Goal: Information Seeking & Learning: Learn about a topic

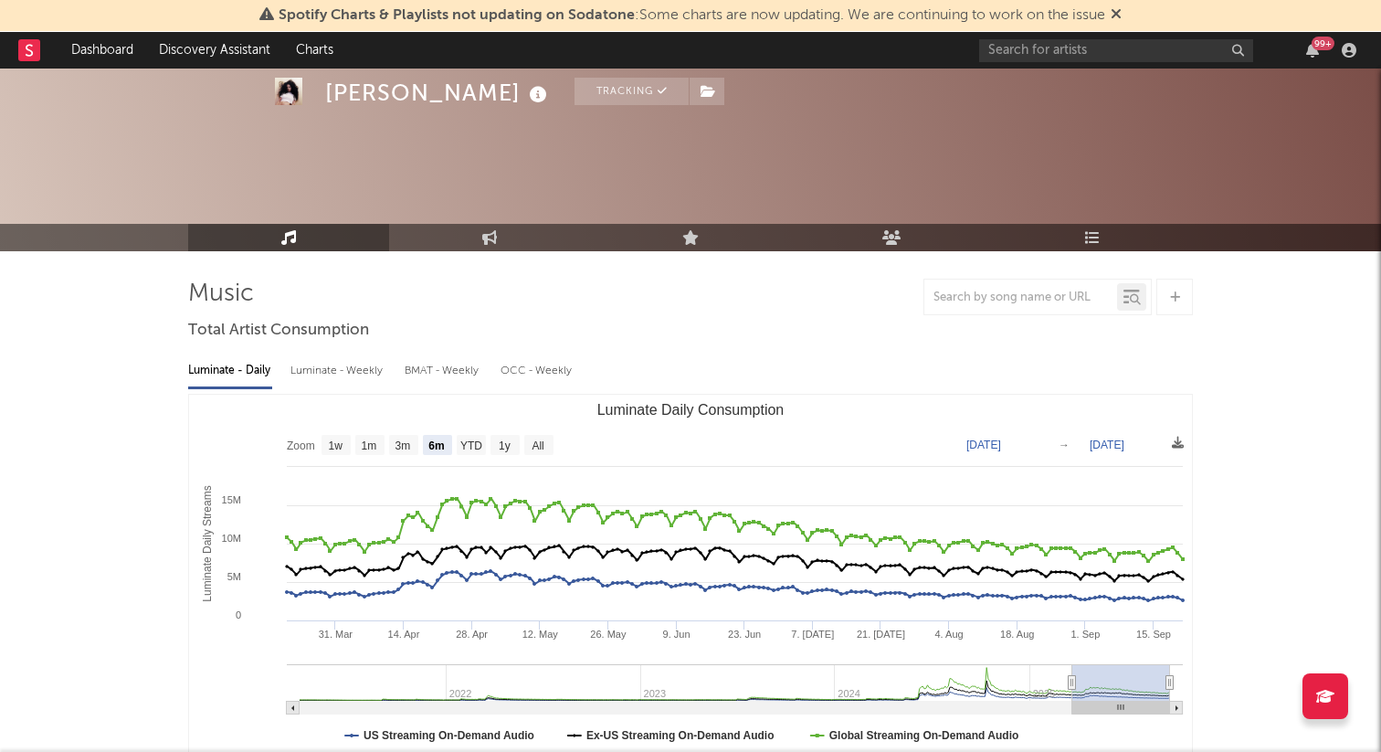
select select "6m"
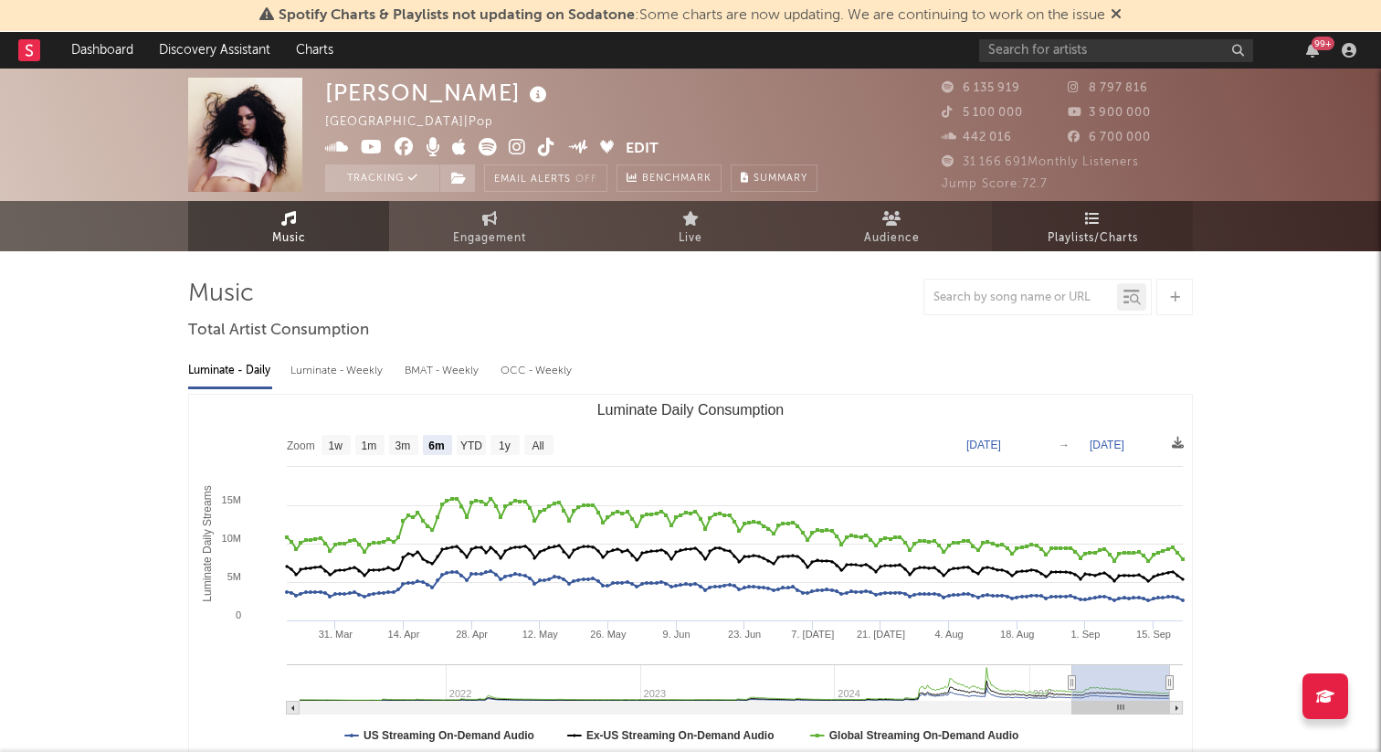
click at [1142, 238] on link "Playlists/Charts" at bounding box center [1092, 226] width 201 height 50
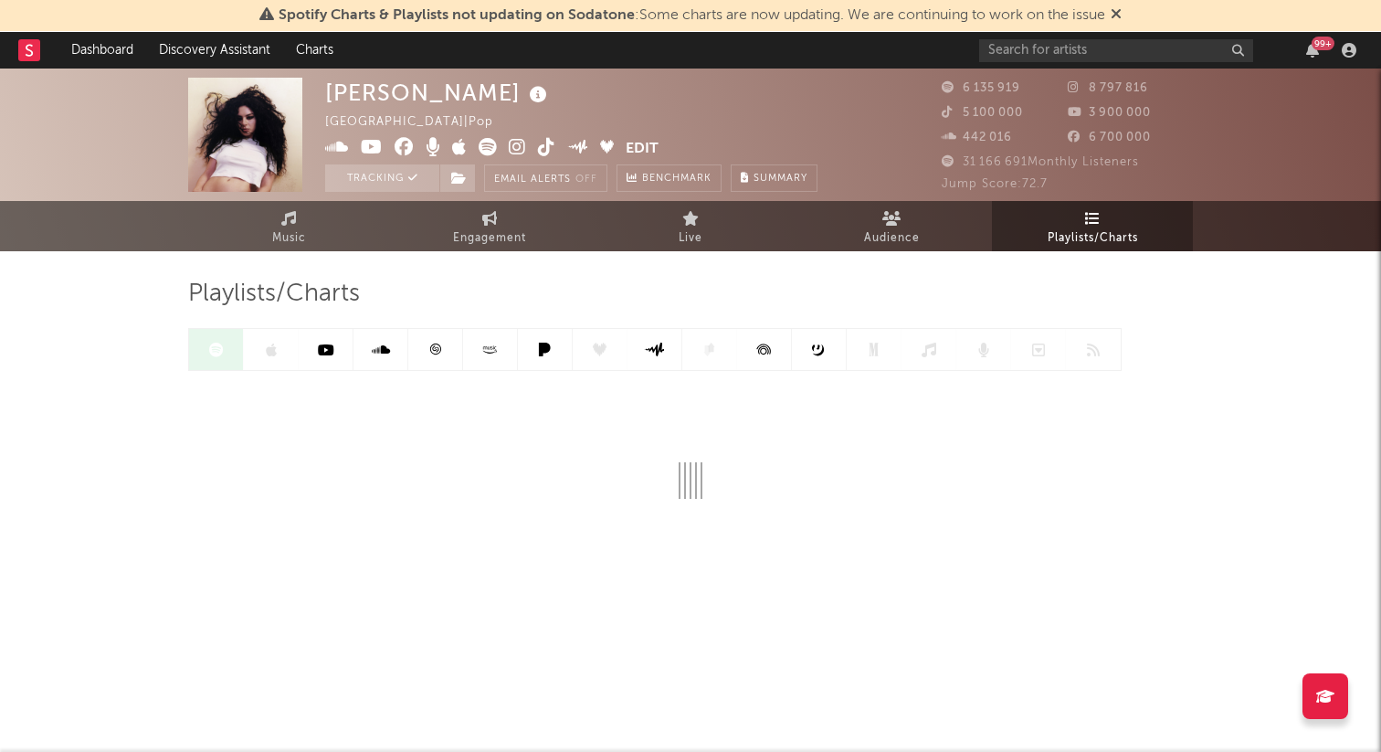
click at [438, 344] on icon at bounding box center [435, 350] width 14 height 14
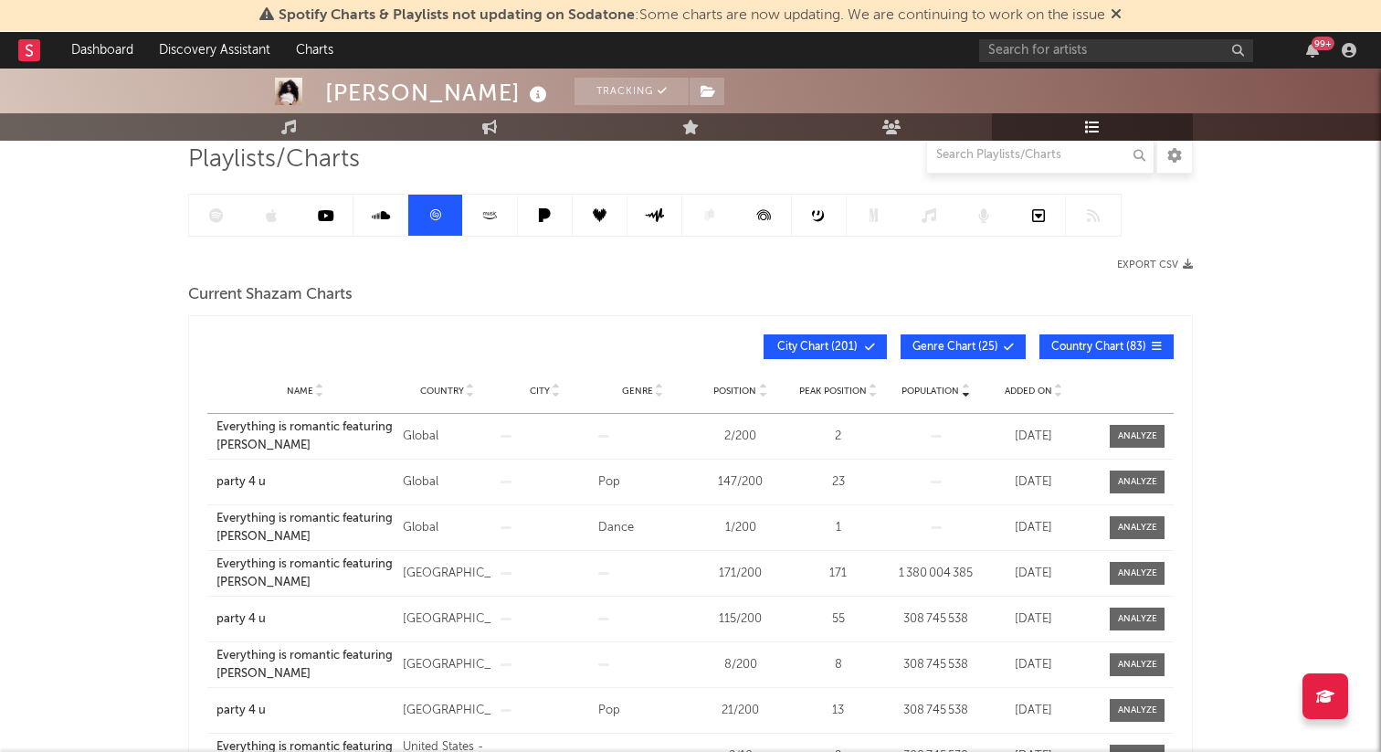
scroll to position [142, 0]
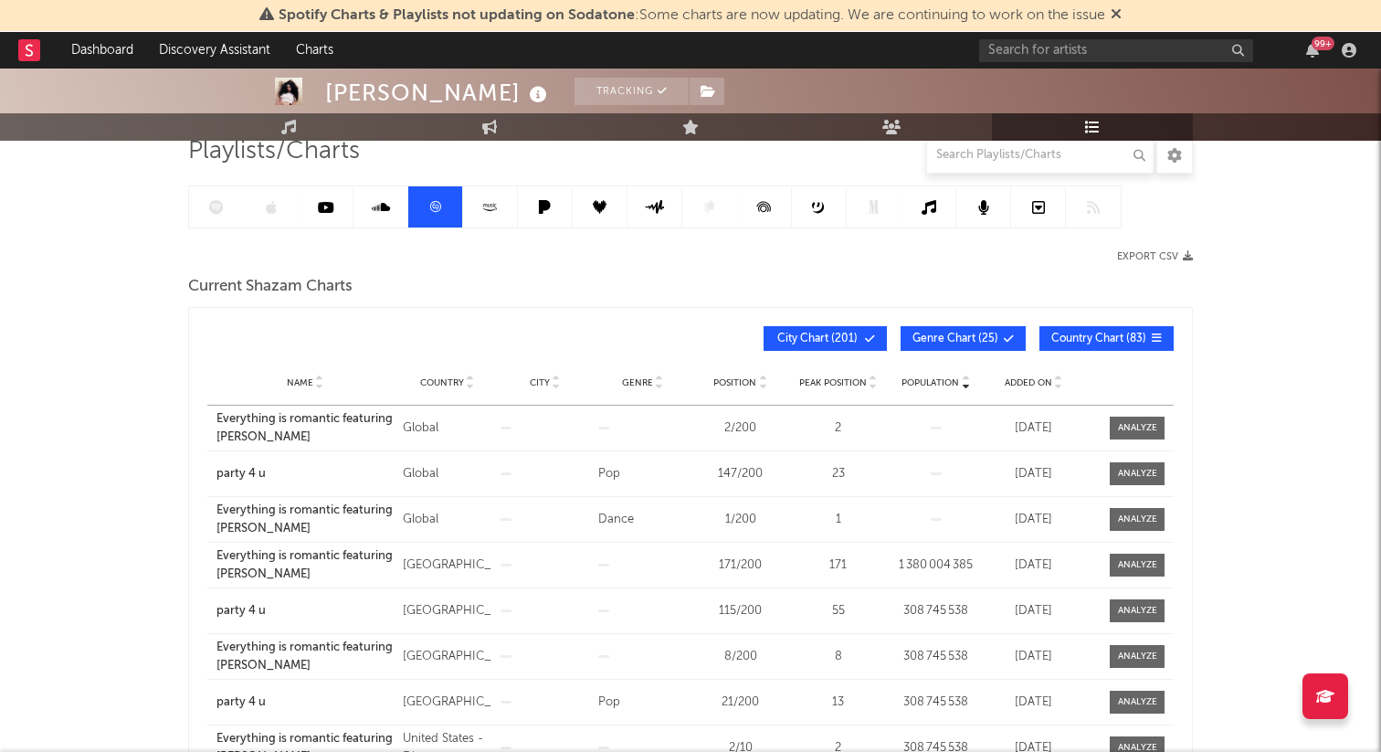
click at [284, 380] on div "Name" at bounding box center [304, 382] width 177 height 14
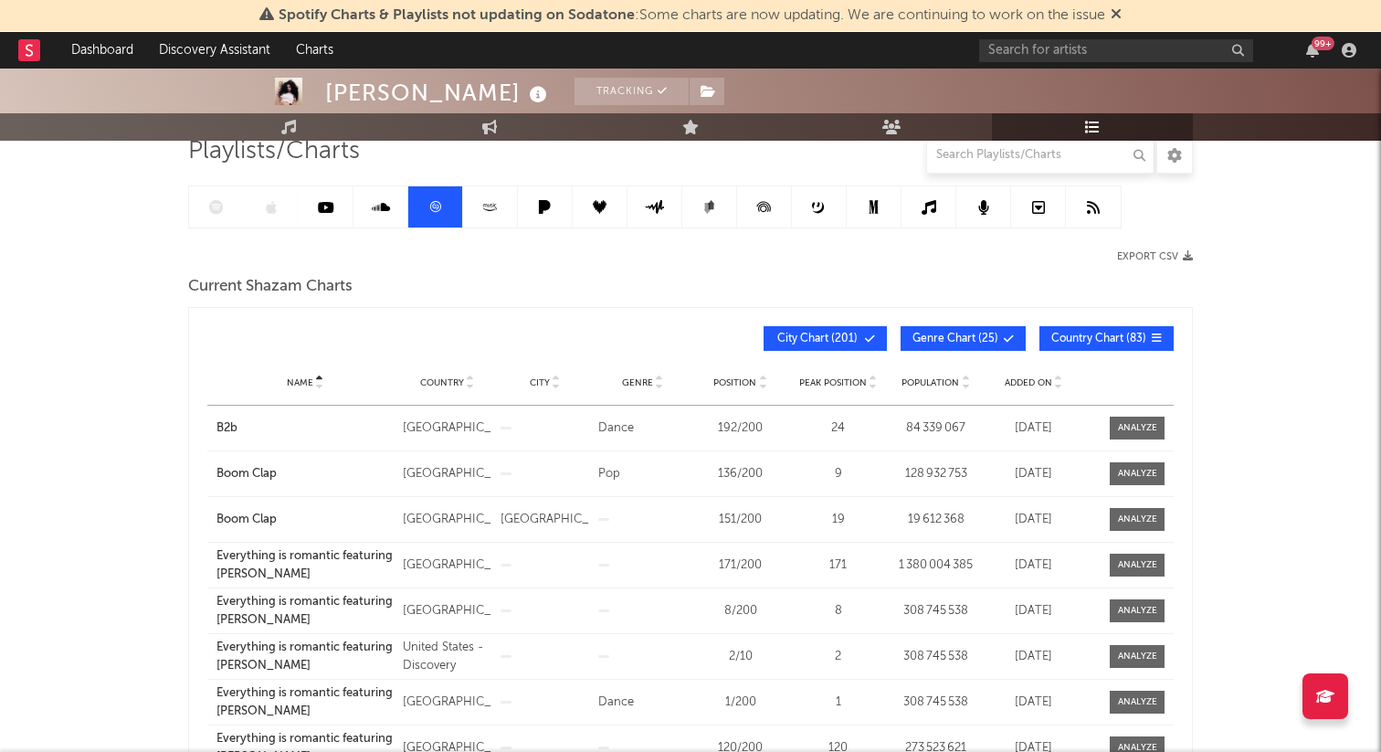
click at [840, 333] on span "City Chart ( 201 )" at bounding box center [818, 338] width 84 height 11
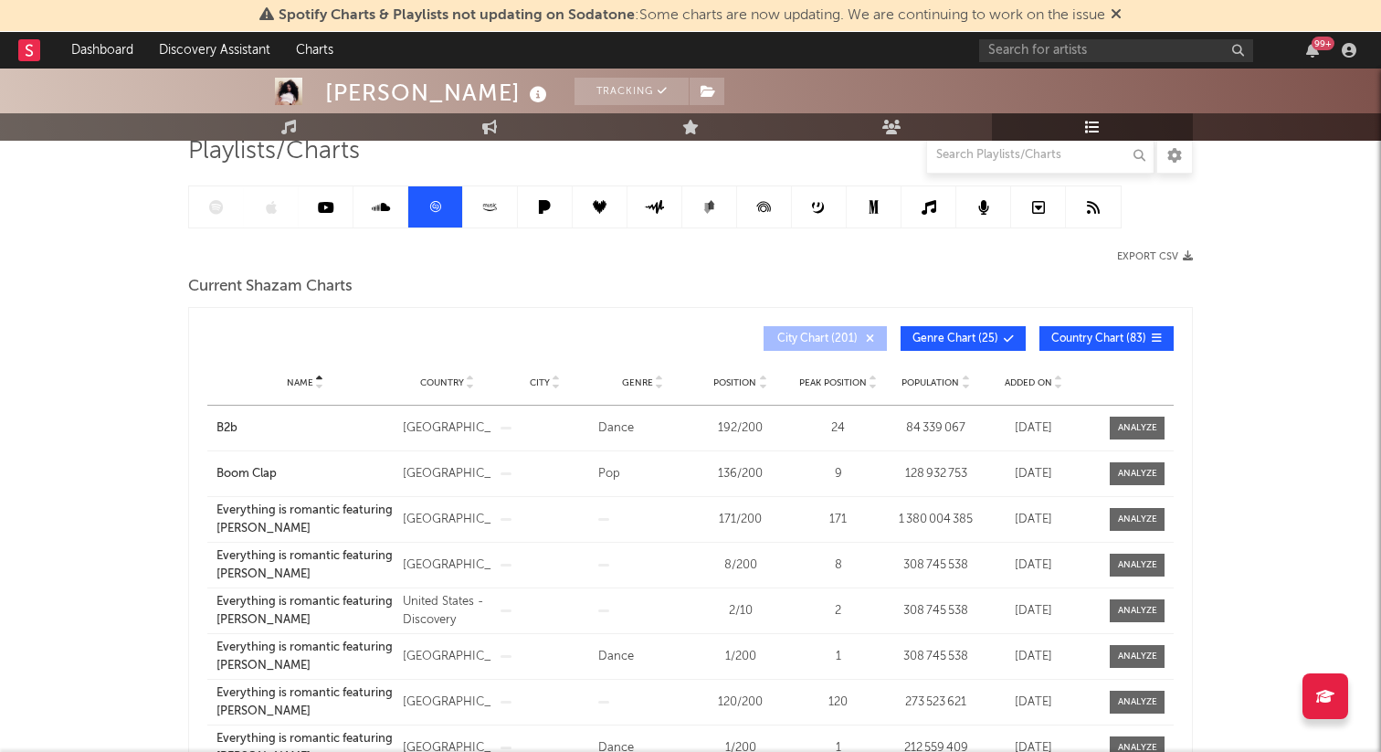
click at [962, 333] on span "Genre Chart ( 25 )" at bounding box center [956, 338] width 86 height 11
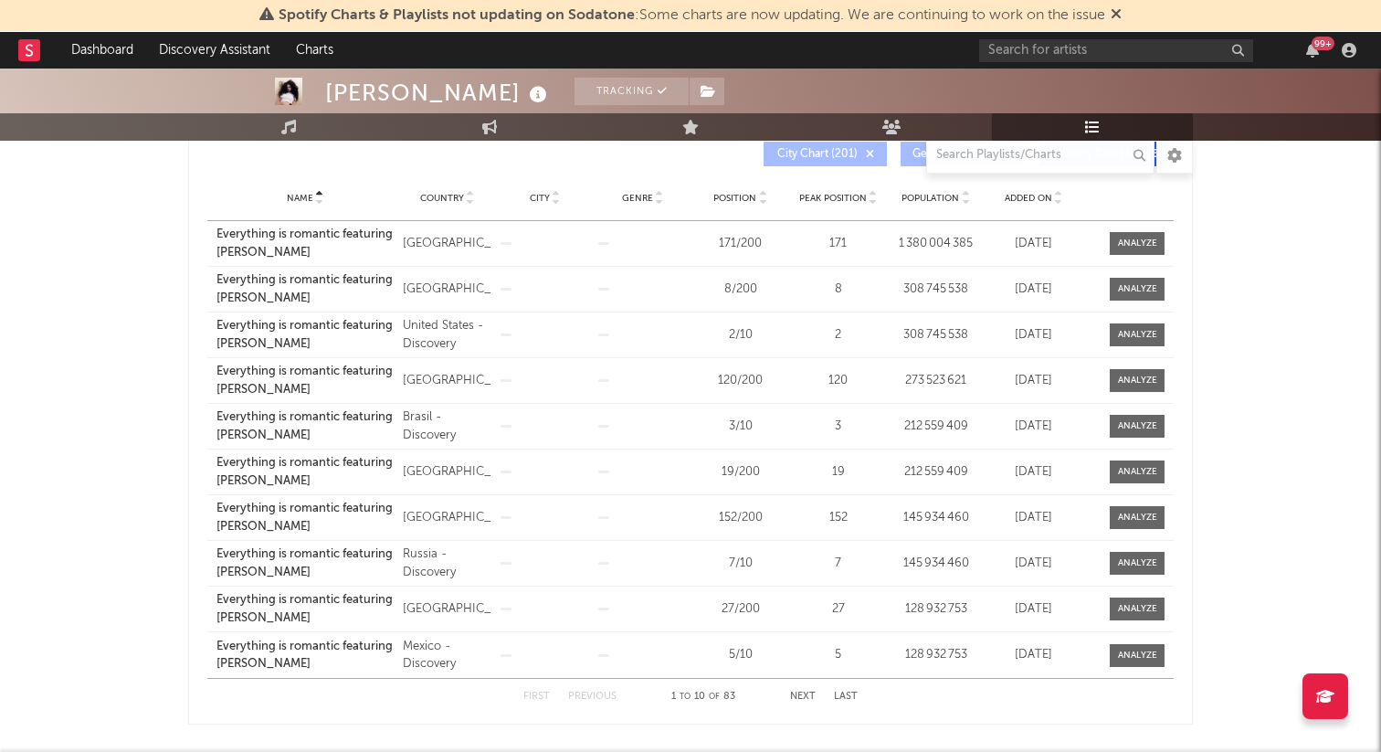
scroll to position [330, 0]
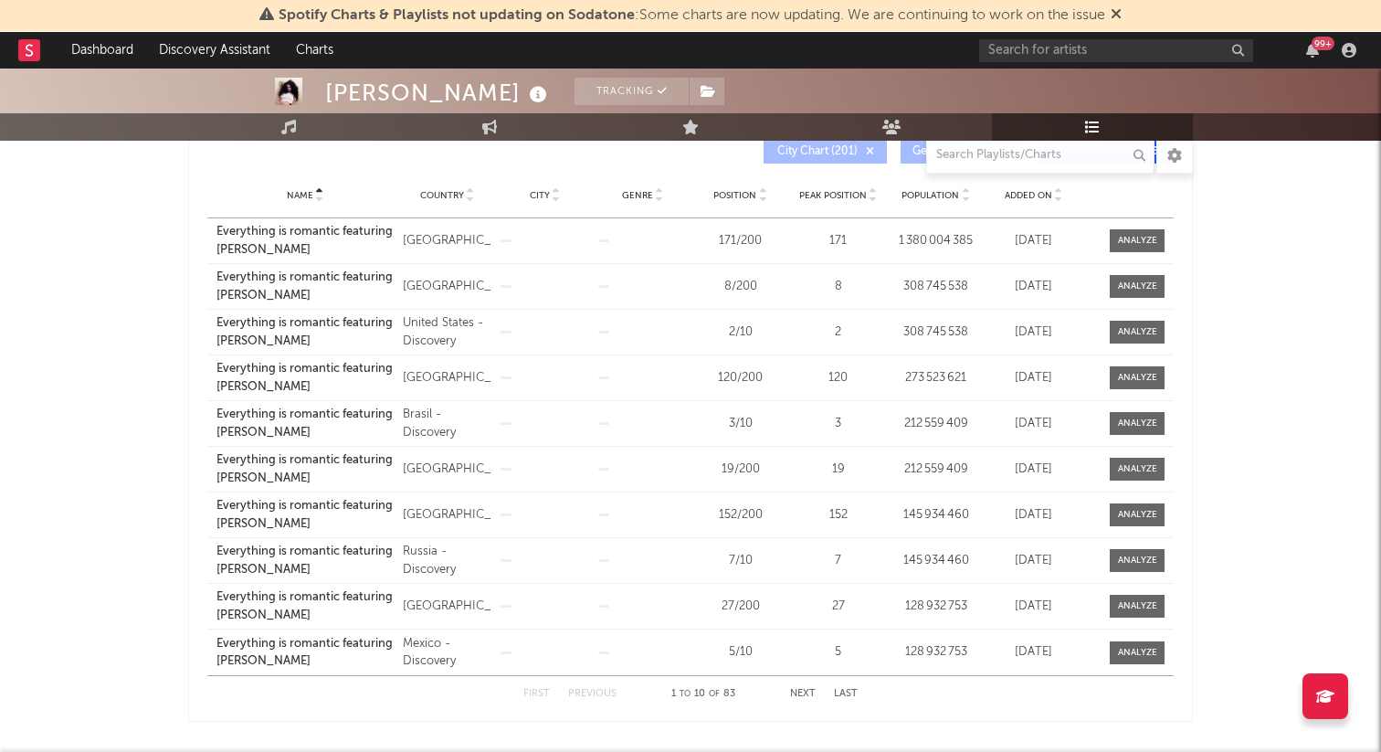
click at [804, 694] on button "Next" at bounding box center [803, 694] width 26 height 10
click at [805, 693] on button "Next" at bounding box center [803, 694] width 26 height 10
click at [796, 687] on div "First Previous 21 to 30 of 83 Next Last" at bounding box center [690, 694] width 334 height 36
click at [799, 694] on button "Next" at bounding box center [803, 694] width 26 height 10
click at [812, 691] on button "Next" at bounding box center [803, 694] width 26 height 10
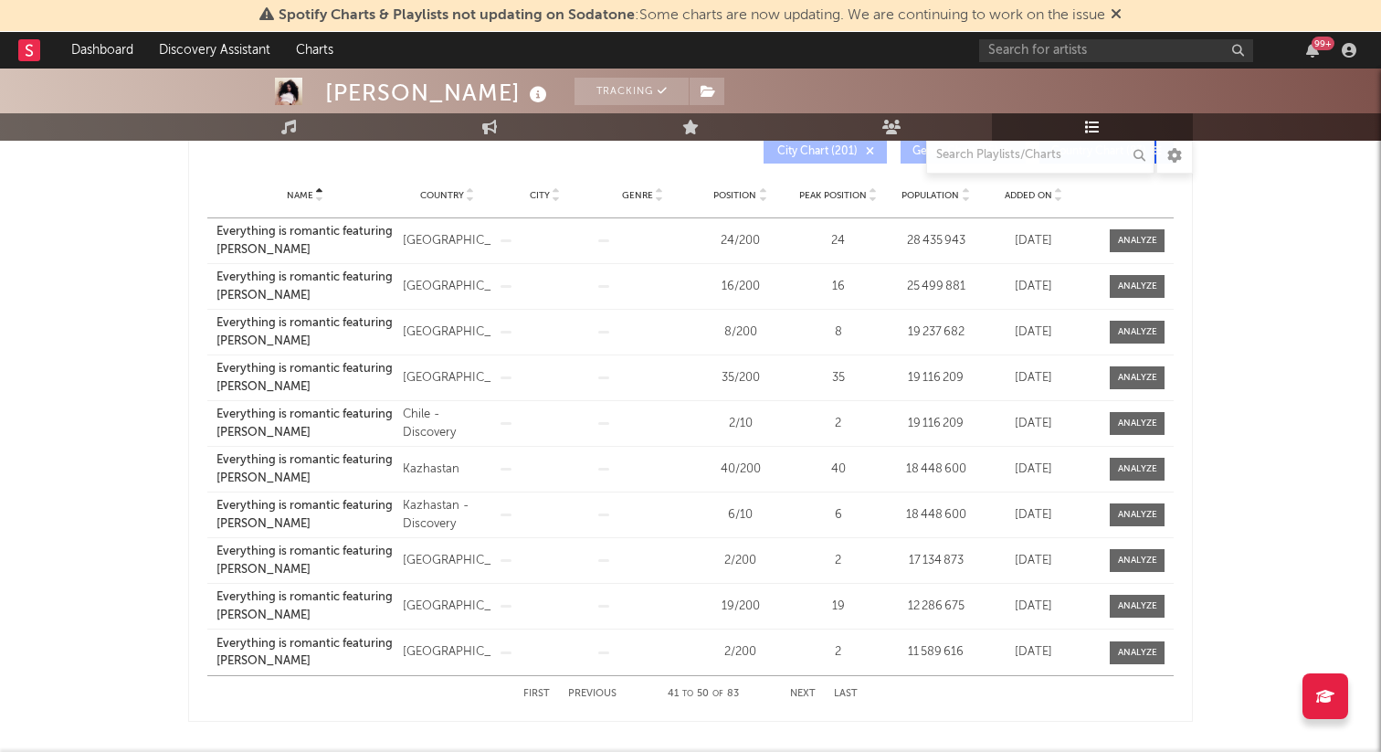
click at [809, 690] on button "Next" at bounding box center [803, 694] width 26 height 10
click at [811, 694] on button "Next" at bounding box center [803, 694] width 26 height 10
click at [805, 698] on button "Next" at bounding box center [803, 694] width 26 height 10
